Goal: Transaction & Acquisition: Purchase product/service

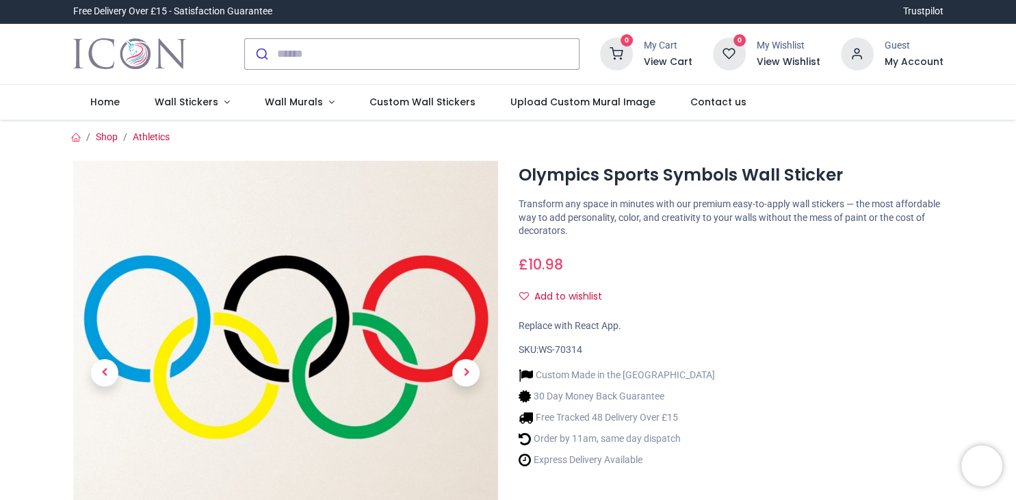
scroll to position [160, 0]
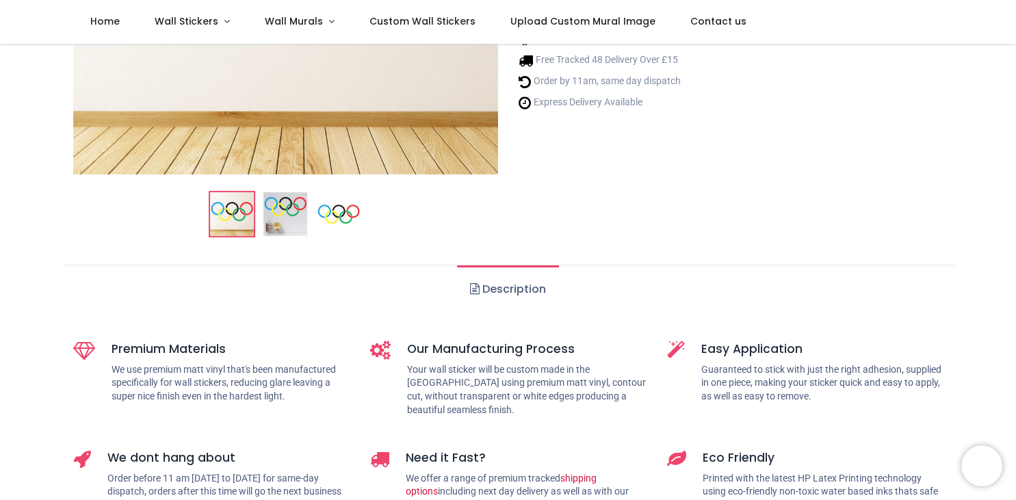
scroll to position [387, 0]
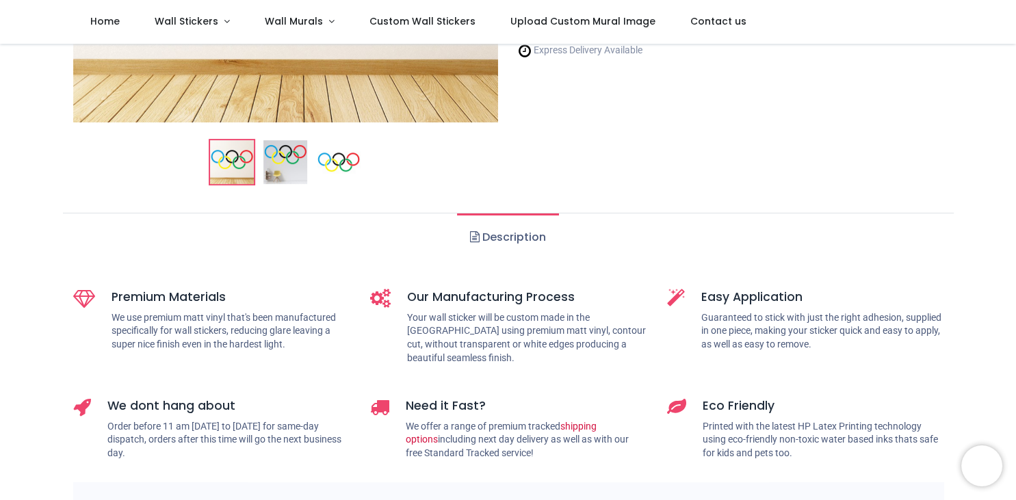
click at [508, 235] on link "Description" at bounding box center [508, 238] width 102 height 48
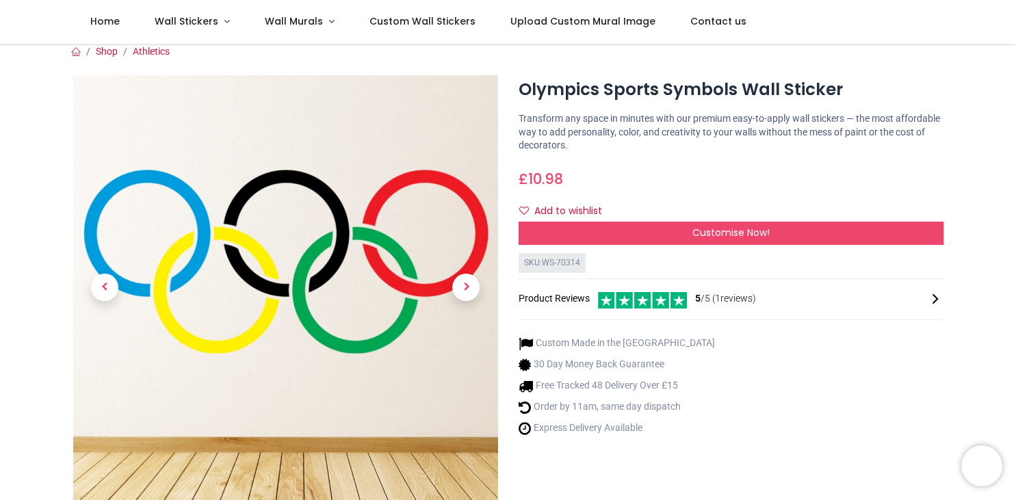
scroll to position [0, 0]
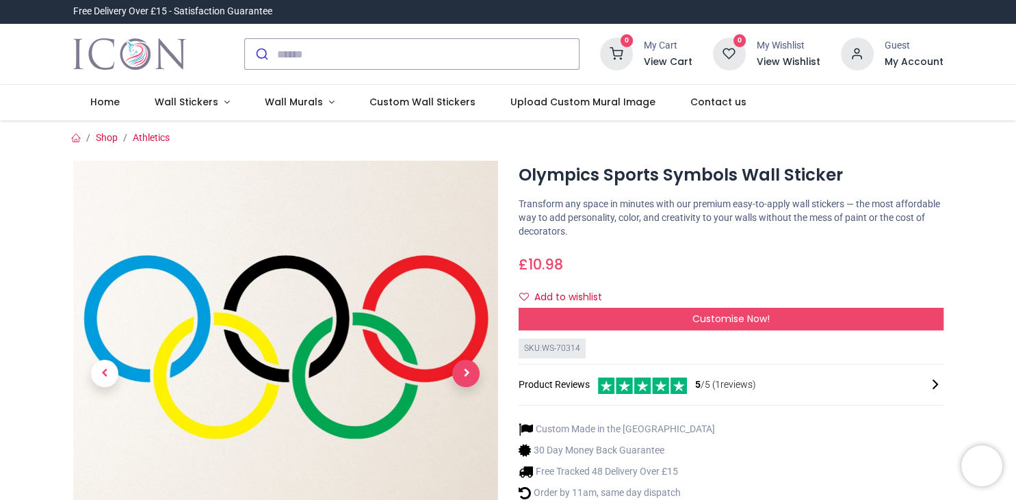
click at [466, 376] on span "Next" at bounding box center [465, 373] width 27 height 27
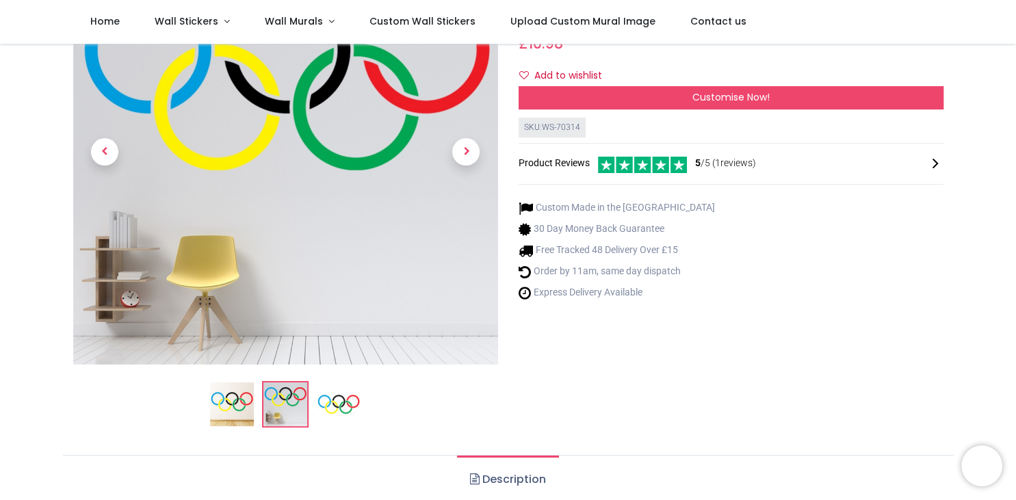
scroll to position [151, 0]
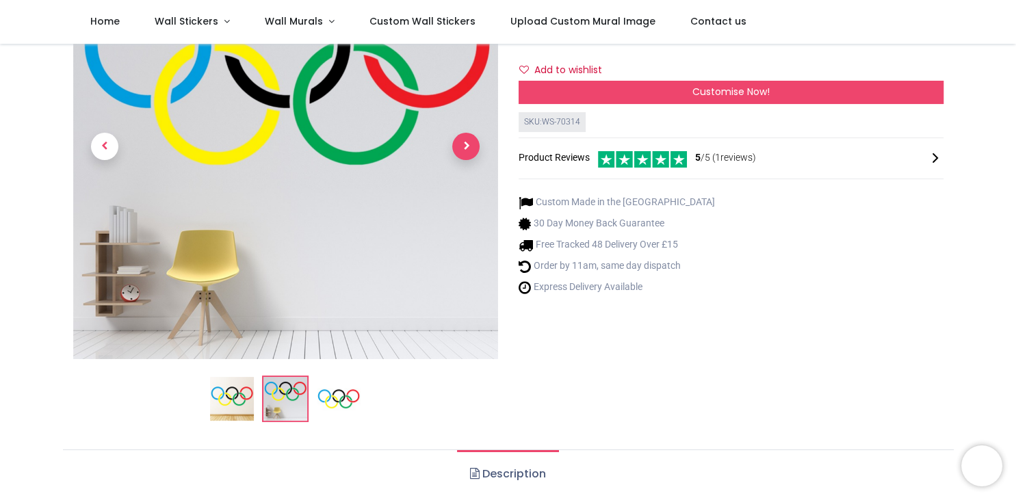
click at [469, 149] on span "Next" at bounding box center [465, 146] width 27 height 27
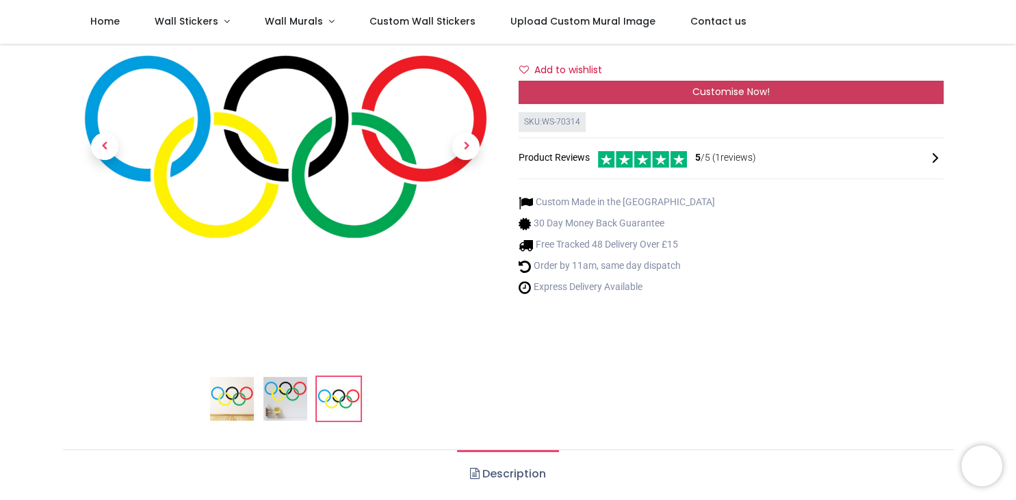
click at [724, 90] on span "Customise Now!" at bounding box center [731, 92] width 77 height 14
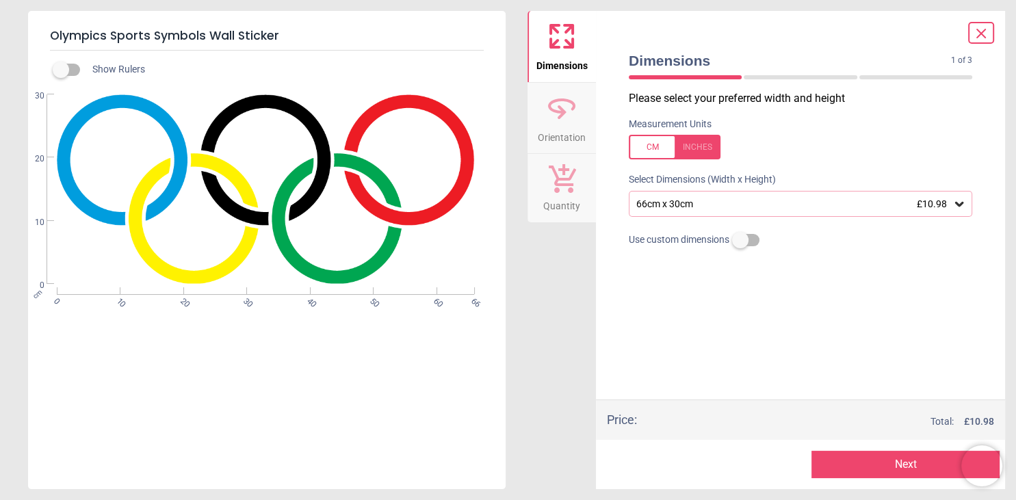
click at [962, 204] on icon at bounding box center [959, 204] width 8 height 5
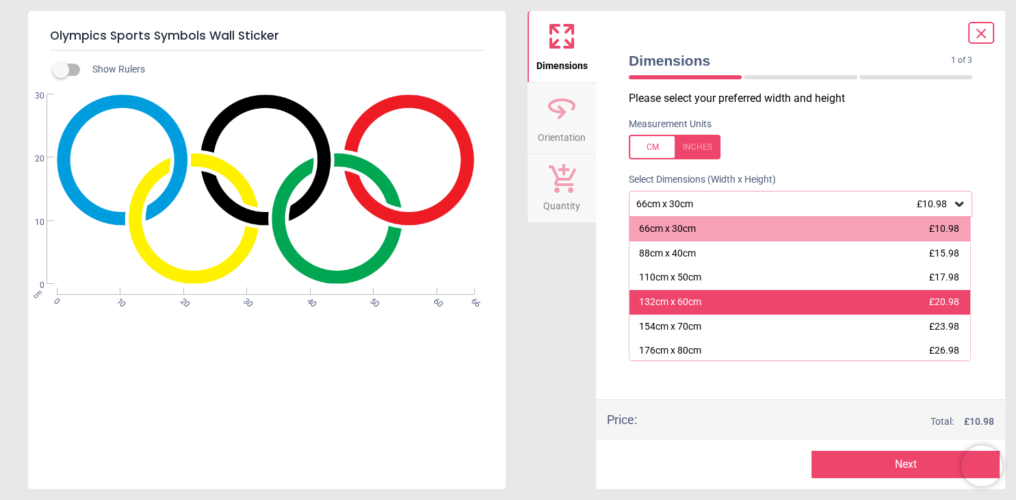
click at [699, 302] on div "132cm x 60cm" at bounding box center [670, 303] width 62 height 14
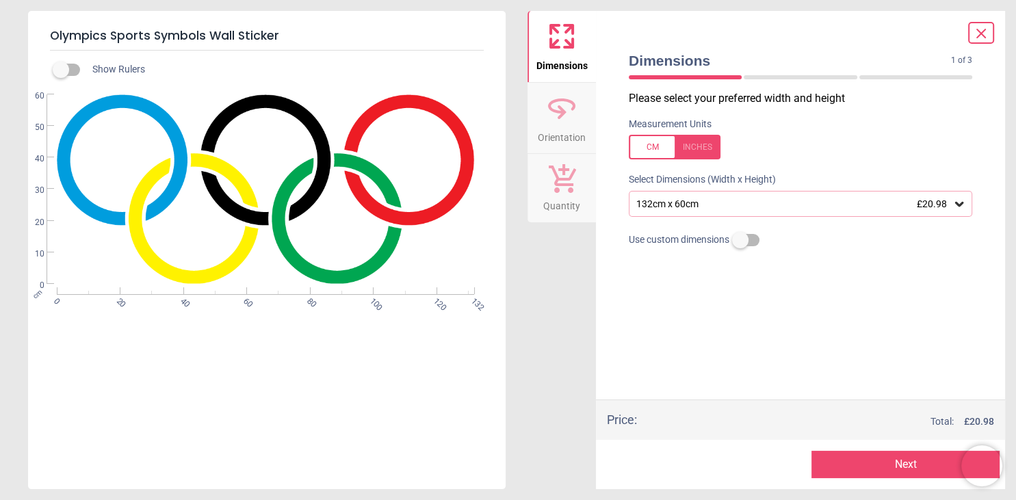
click at [654, 153] on div at bounding box center [675, 147] width 92 height 25
click at [648, 147] on div at bounding box center [675, 147] width 92 height 25
click at [740, 240] on label at bounding box center [740, 240] width 0 height 0
click at [740, 210] on label at bounding box center [740, 210] width 0 height 0
click at [891, 461] on button "Next" at bounding box center [906, 464] width 188 height 27
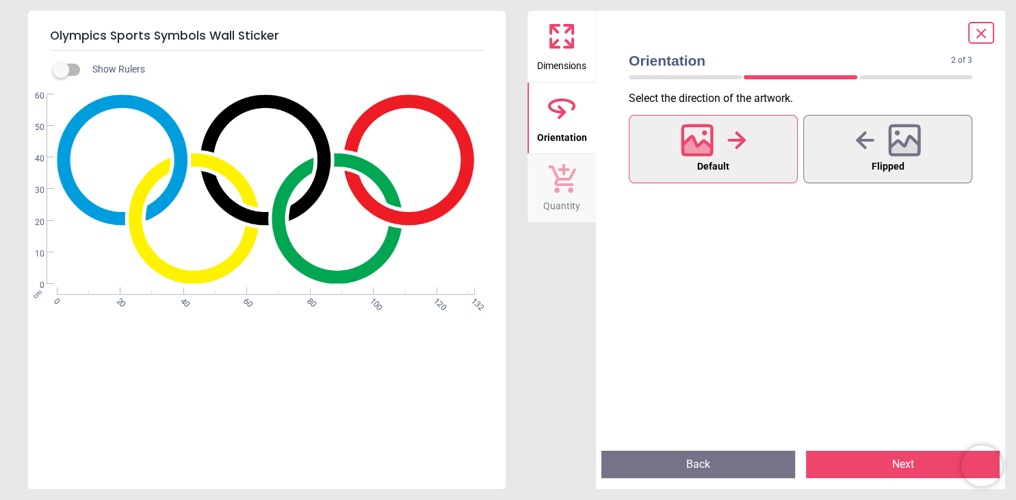
click at [901, 464] on button "Next" at bounding box center [903, 464] width 194 height 27
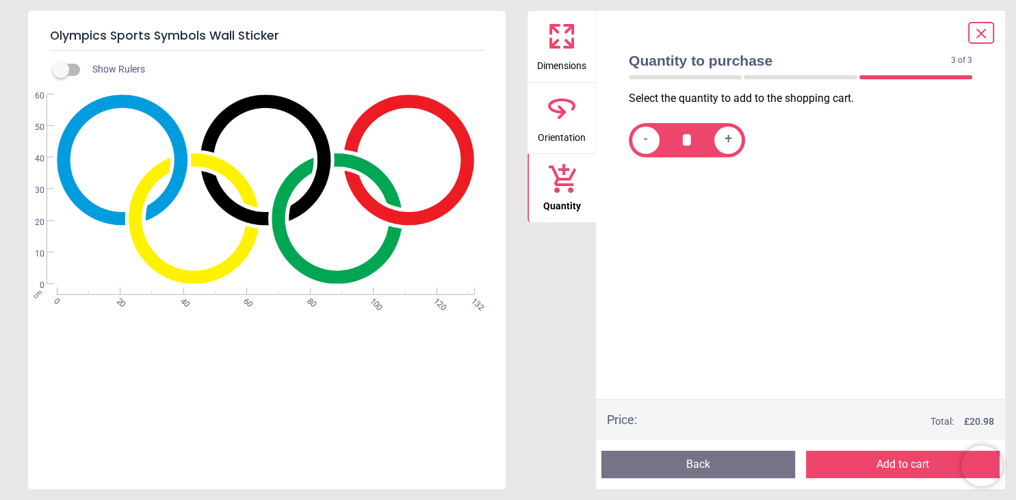
click at [904, 463] on button "Add to cart" at bounding box center [903, 464] width 194 height 27
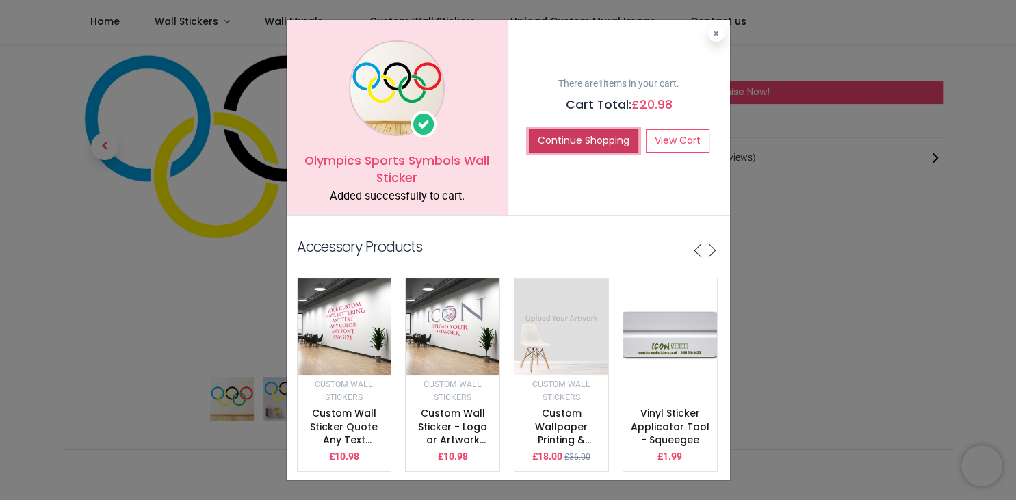
click at [608, 142] on button "Continue Shopping" at bounding box center [583, 140] width 109 height 23
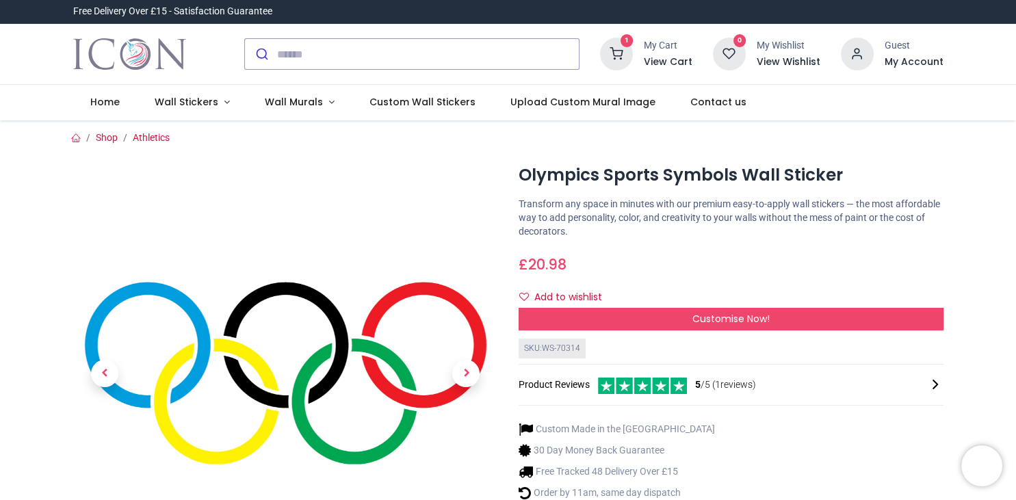
click at [617, 51] on icon at bounding box center [616, 54] width 33 height 33
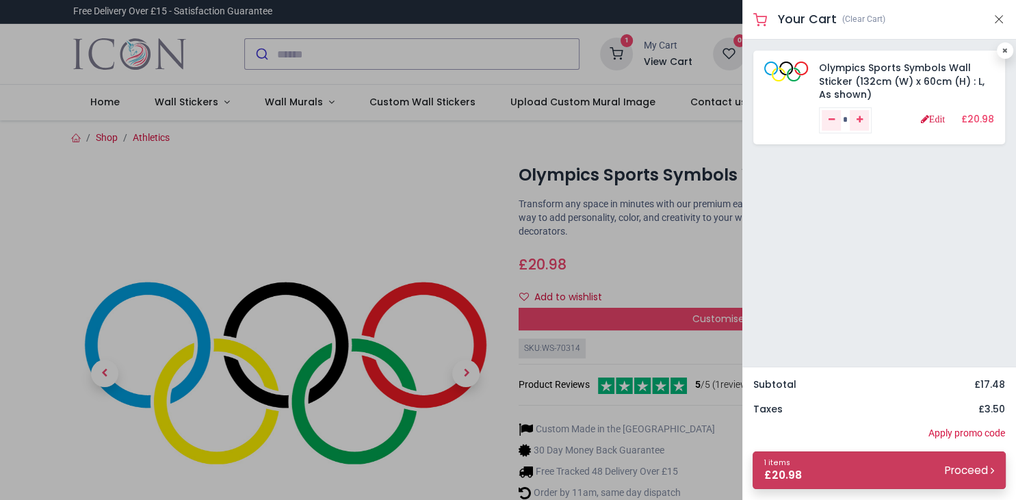
click at [979, 473] on small "Proceed" at bounding box center [969, 470] width 49 height 14
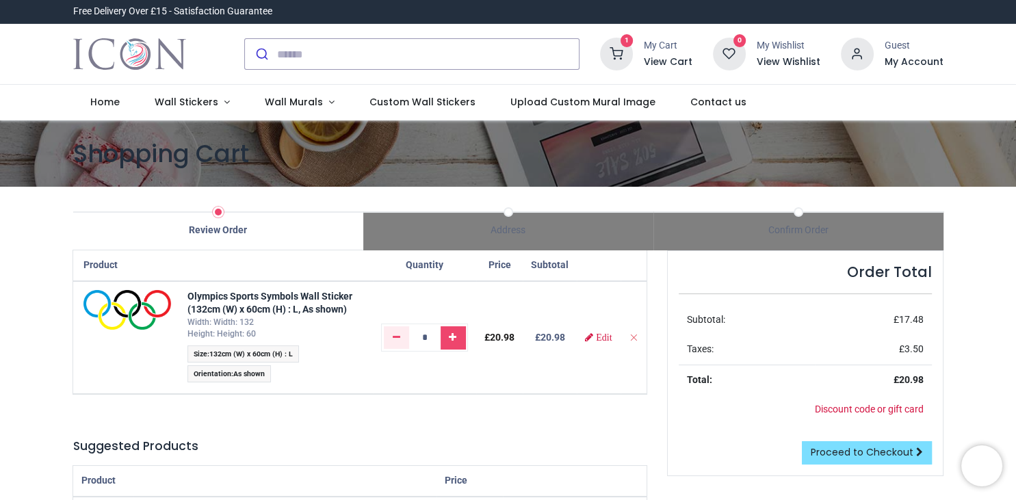
scroll to position [75, 0]
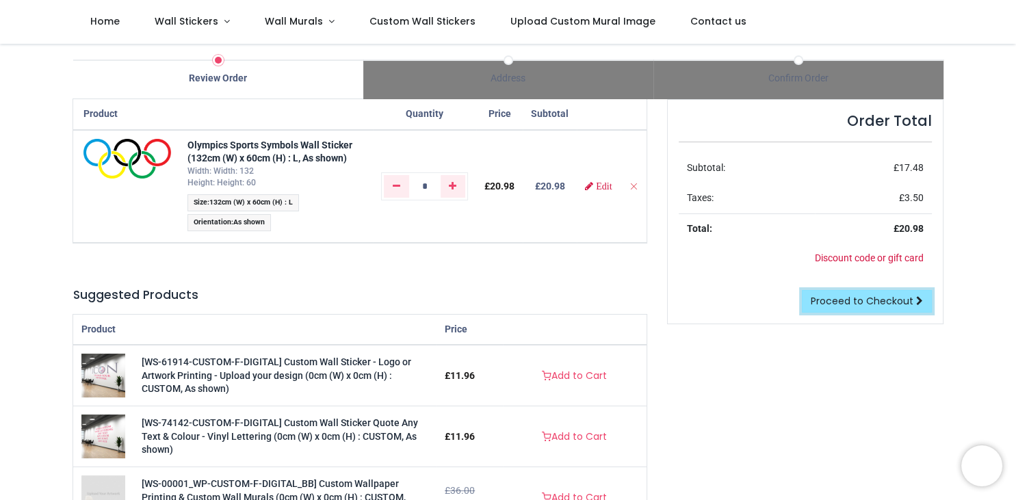
click at [847, 302] on span "Proceed to Checkout" at bounding box center [862, 301] width 103 height 14
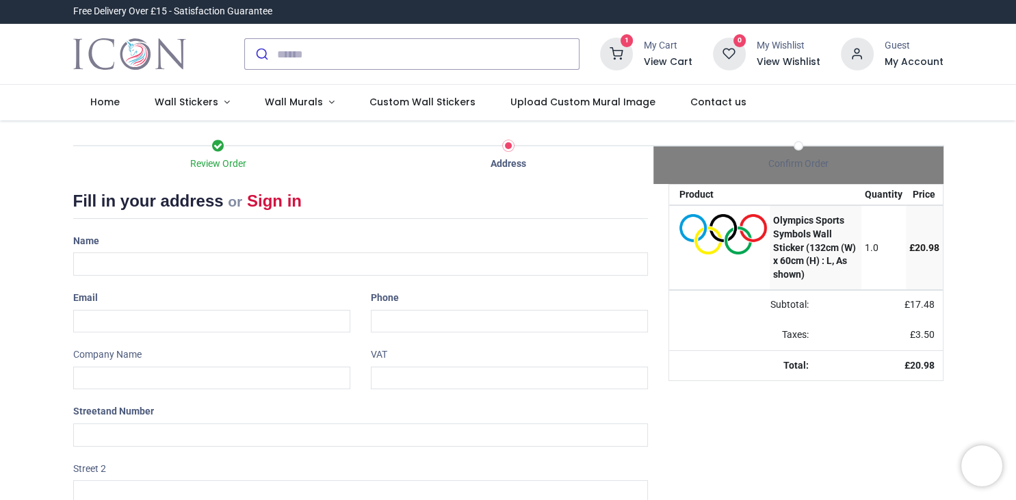
select select "**"
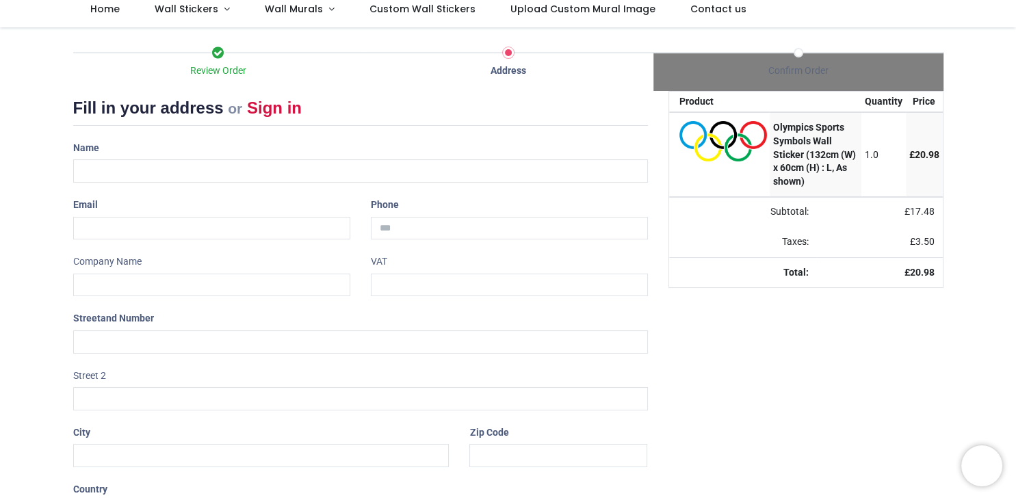
scroll to position [192, 0]
